Goal: Find contact information: Find contact information

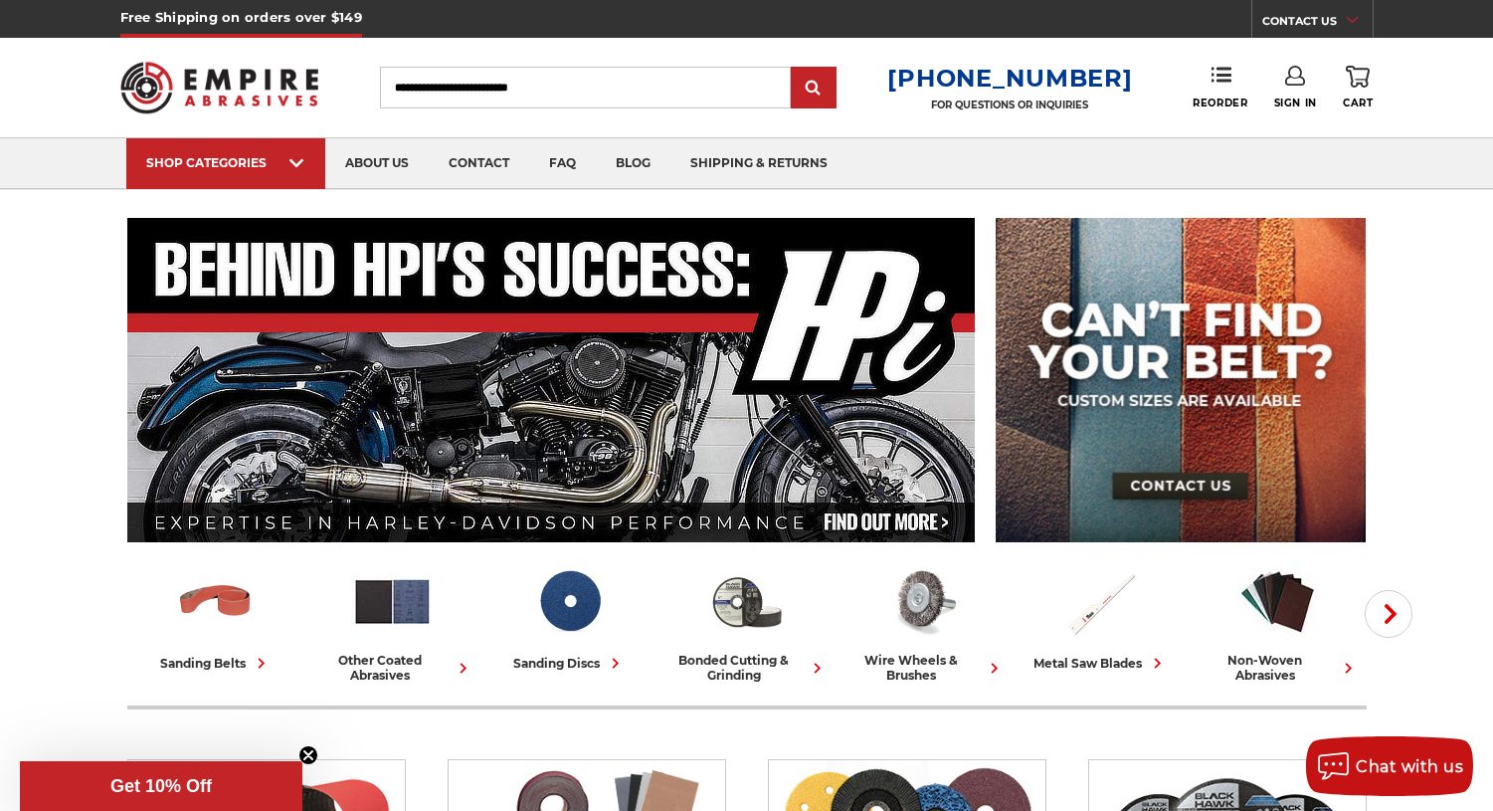
click at [1326, 17] on link "CONTACT US" at bounding box center [1317, 24] width 110 height 28
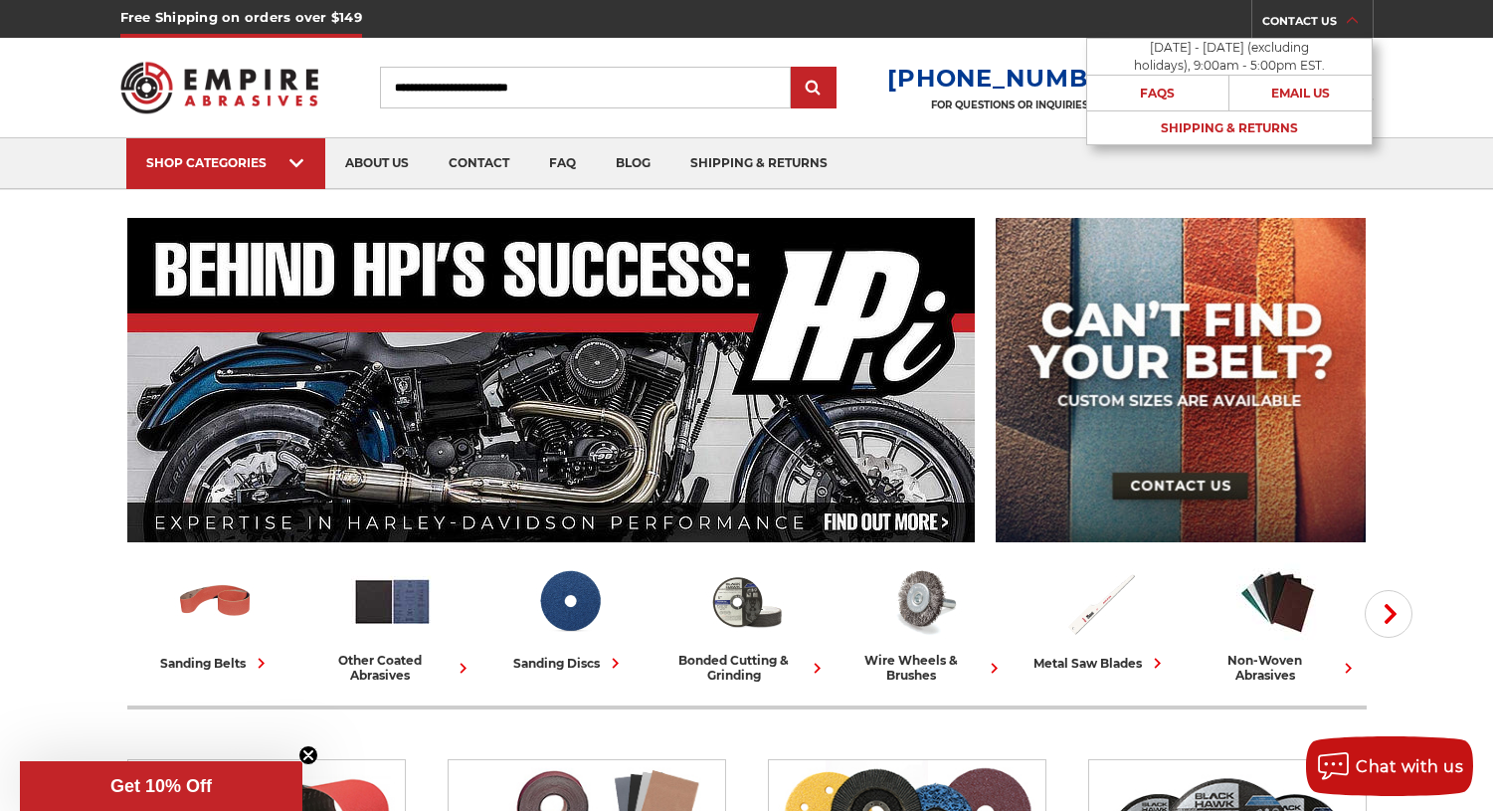
click at [1260, 55] on p "[DATE] - [DATE] (excluding holidays), 9:00am - 5:00pm EST." at bounding box center [1229, 57] width 197 height 36
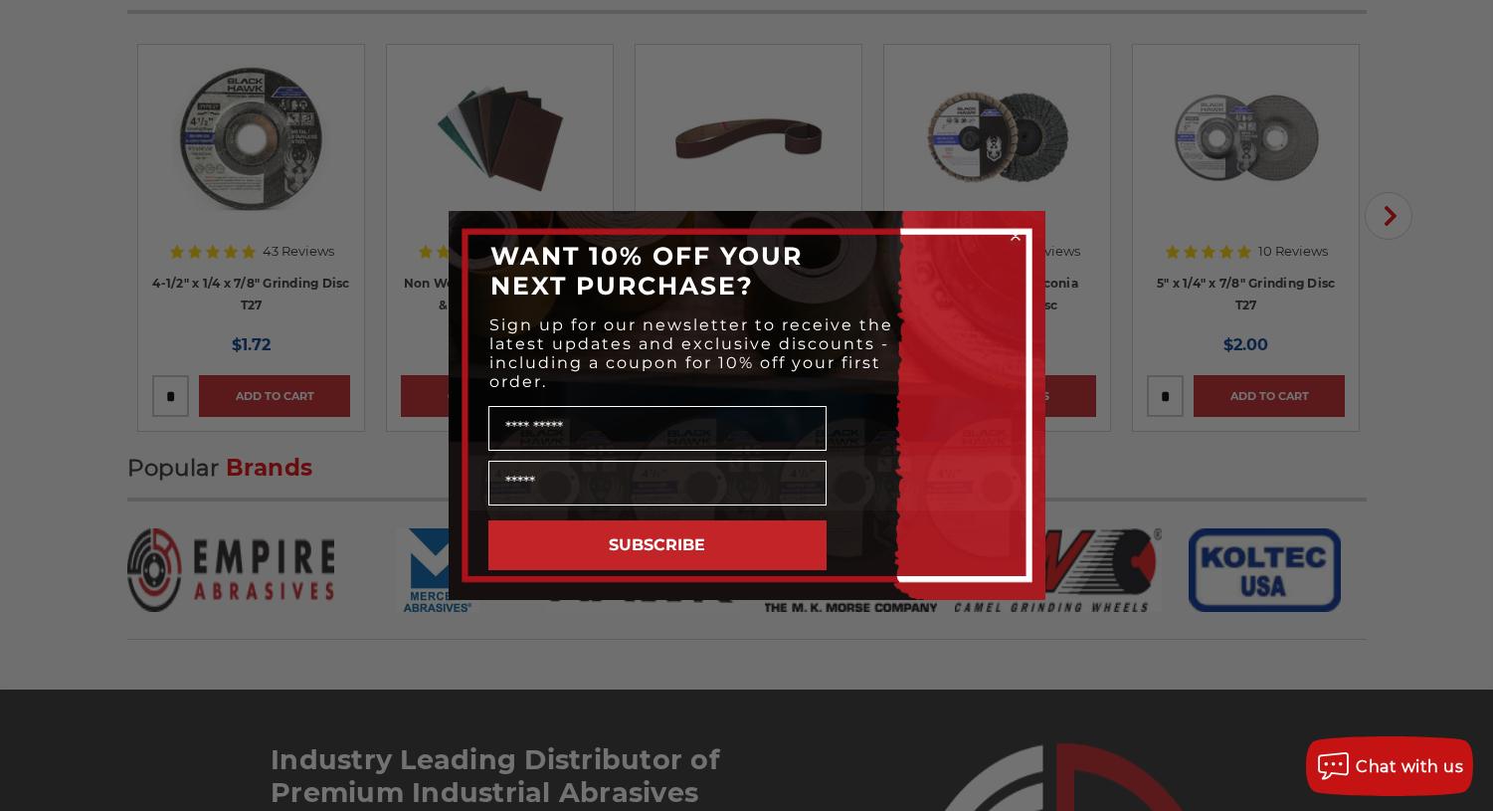
scroll to position [4285, 0]
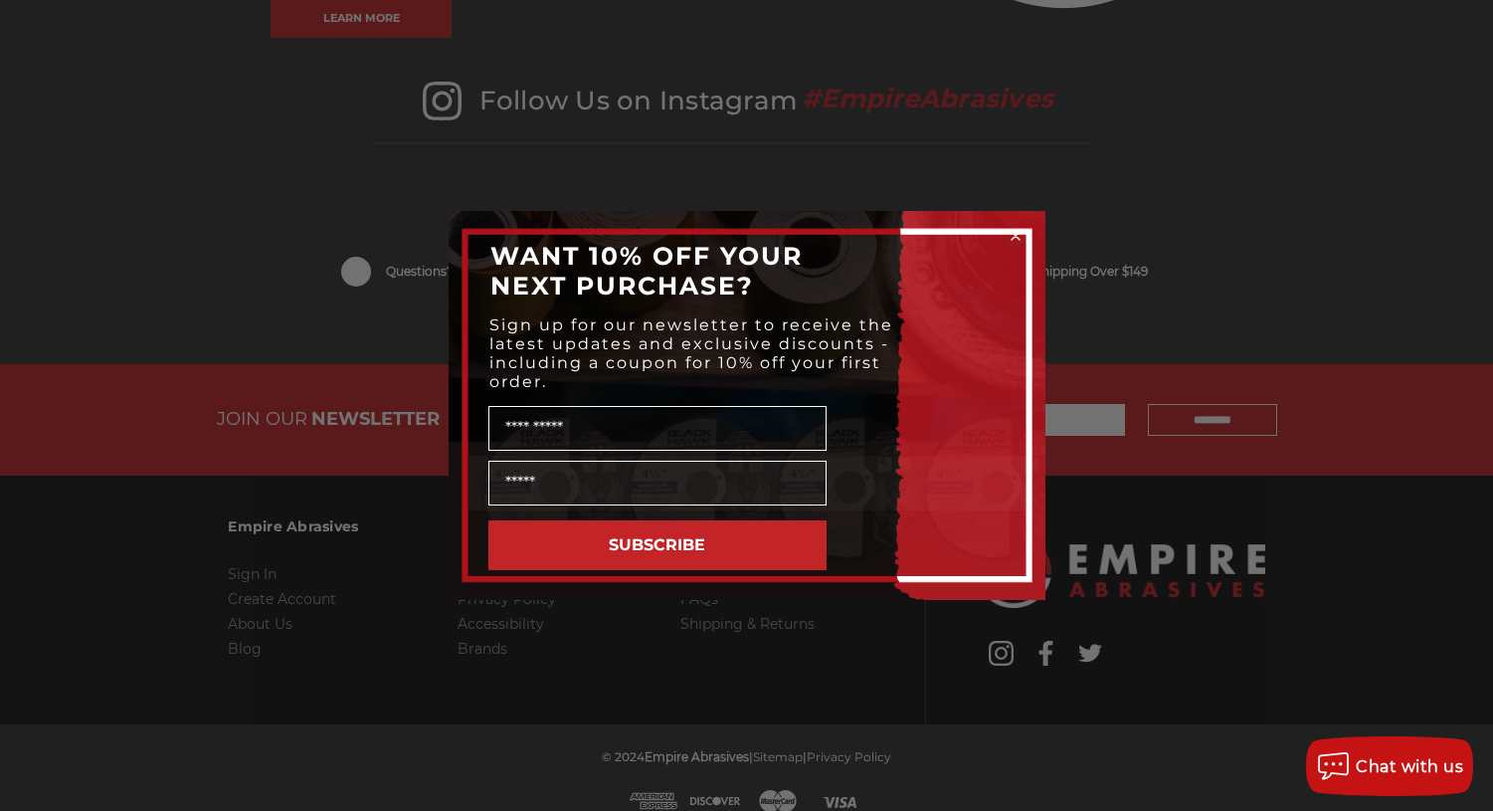
click at [1024, 234] on circle "Close dialog" at bounding box center [1014, 236] width 19 height 19
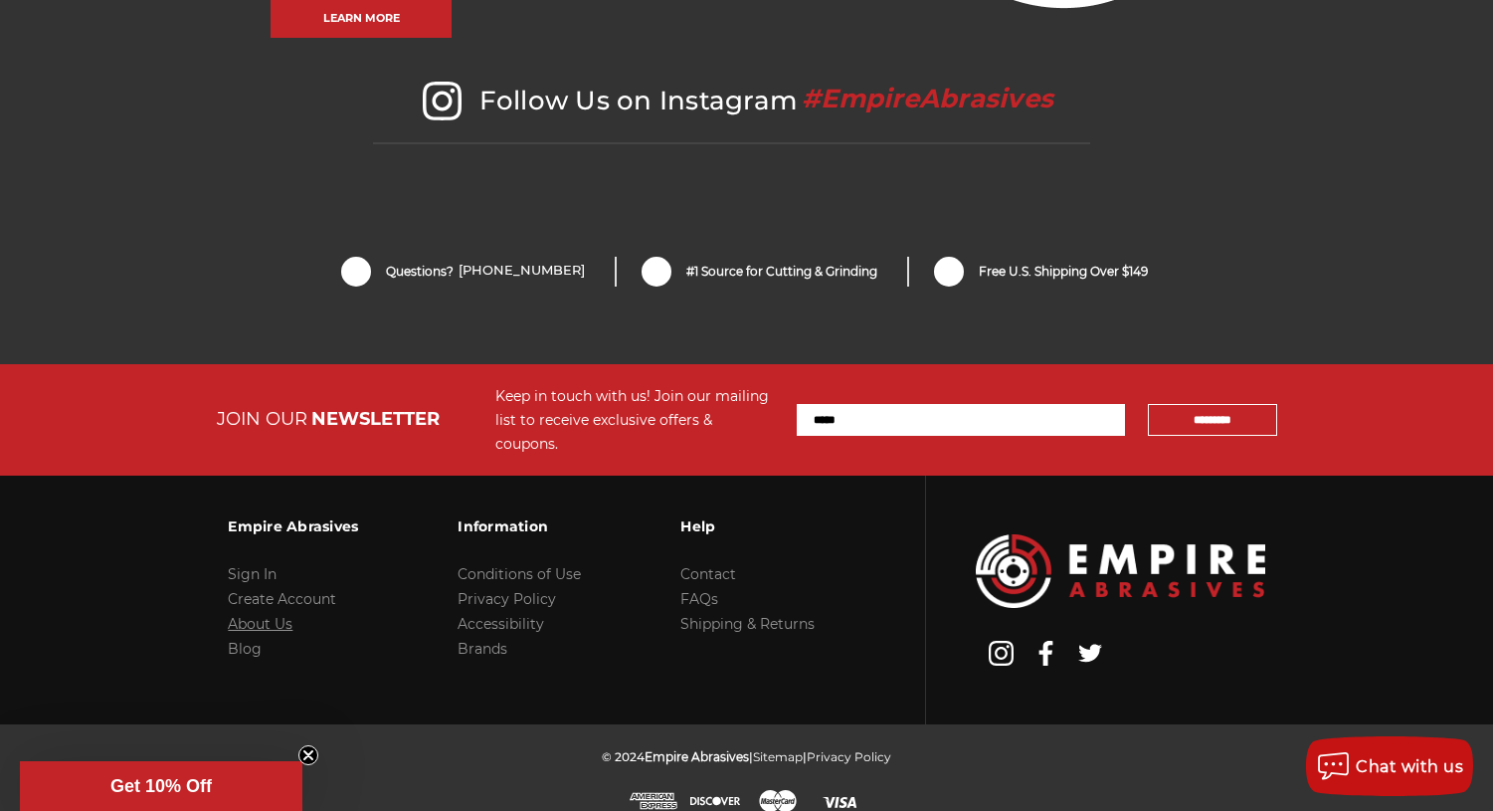
click at [254, 615] on link "About Us" at bounding box center [260, 624] width 65 height 18
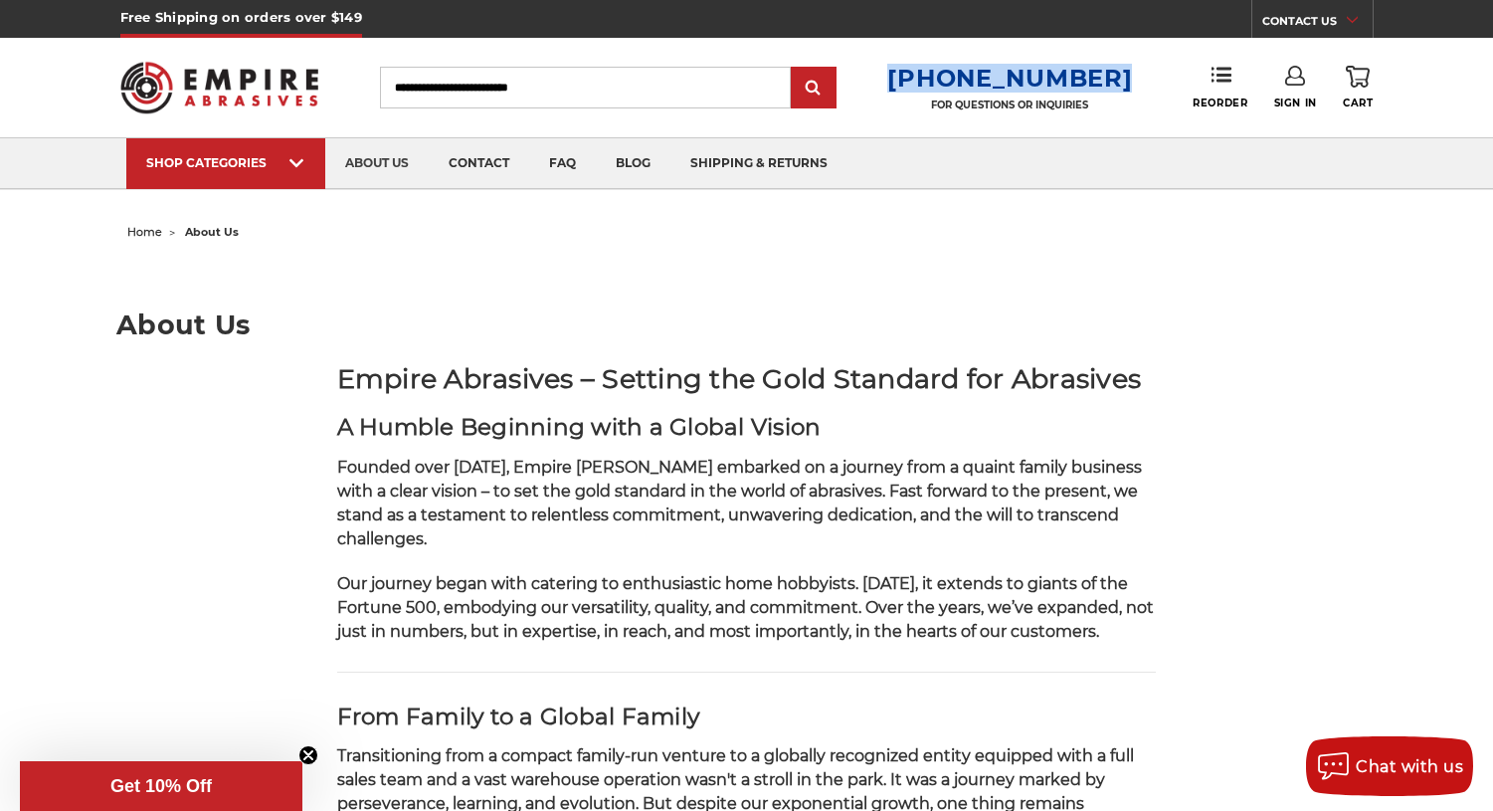
drag, startPoint x: 910, startPoint y: 72, endPoint x: 1126, endPoint y: 70, distance: 215.8
click at [1126, 70] on div "Toggle menu Menu Search [PHONE_NUMBER] FOR QUESTIONS OR INQUIRIES Phone Reorder…" at bounding box center [746, 87] width 1253 height 99
copy h3 "[PHONE_NUMBER]"
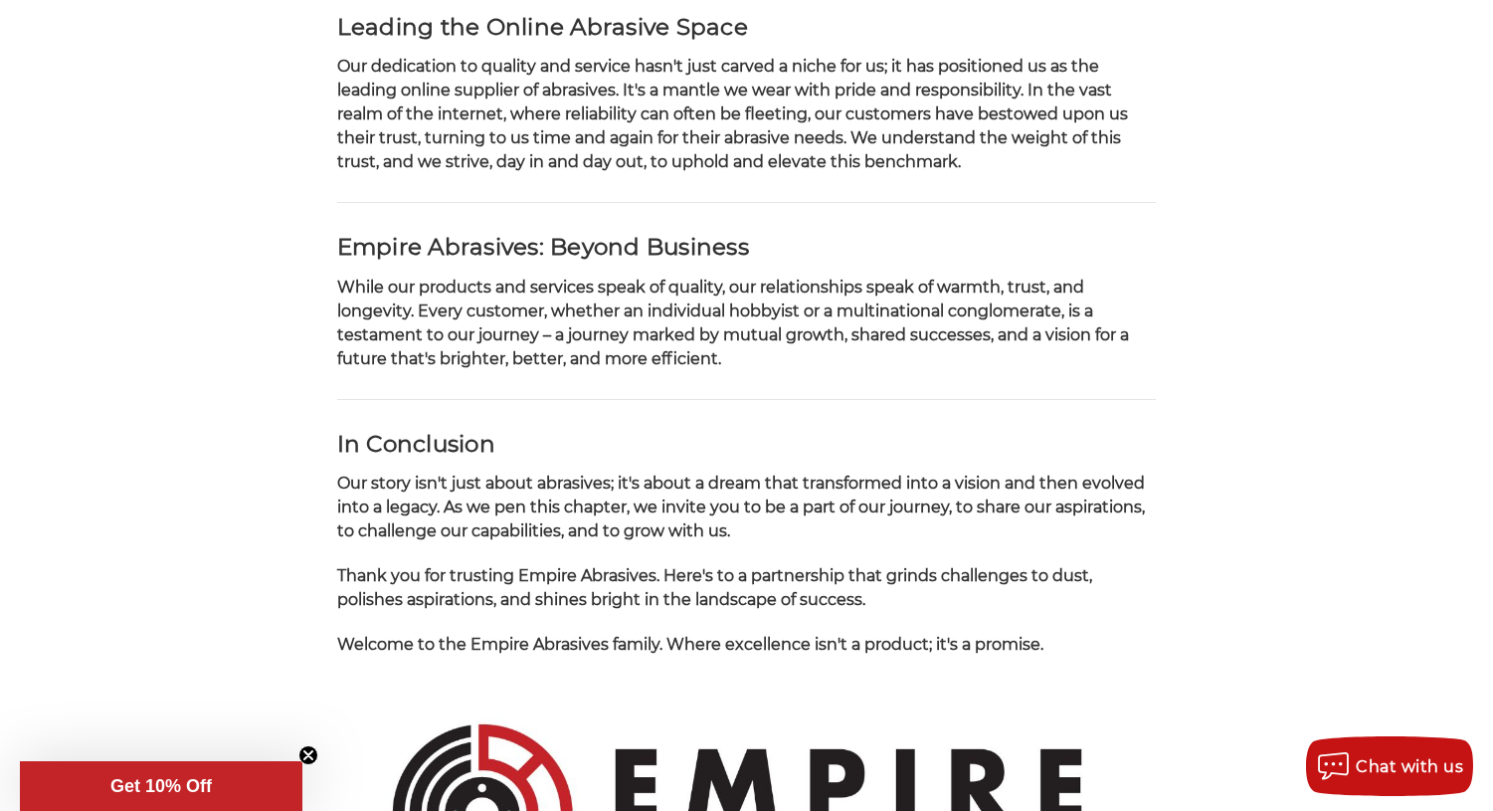
scroll to position [2199, 0]
